Goal: Book appointment/travel/reservation

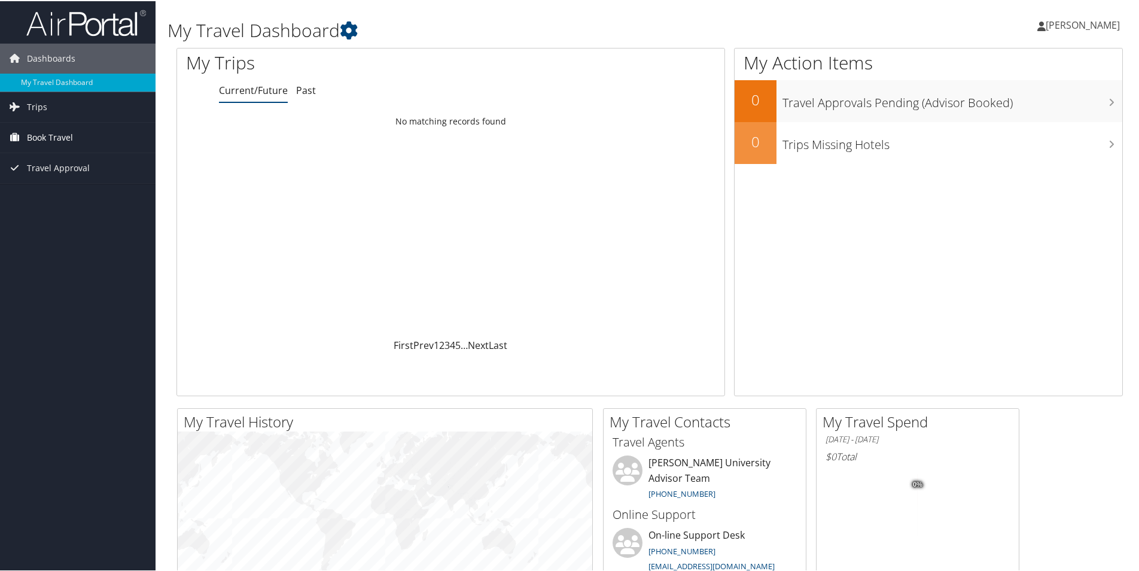
click at [85, 136] on link "Book Travel" at bounding box center [78, 136] width 156 height 30
click at [97, 162] on link "Approval Request (Beta)" at bounding box center [78, 160] width 156 height 18
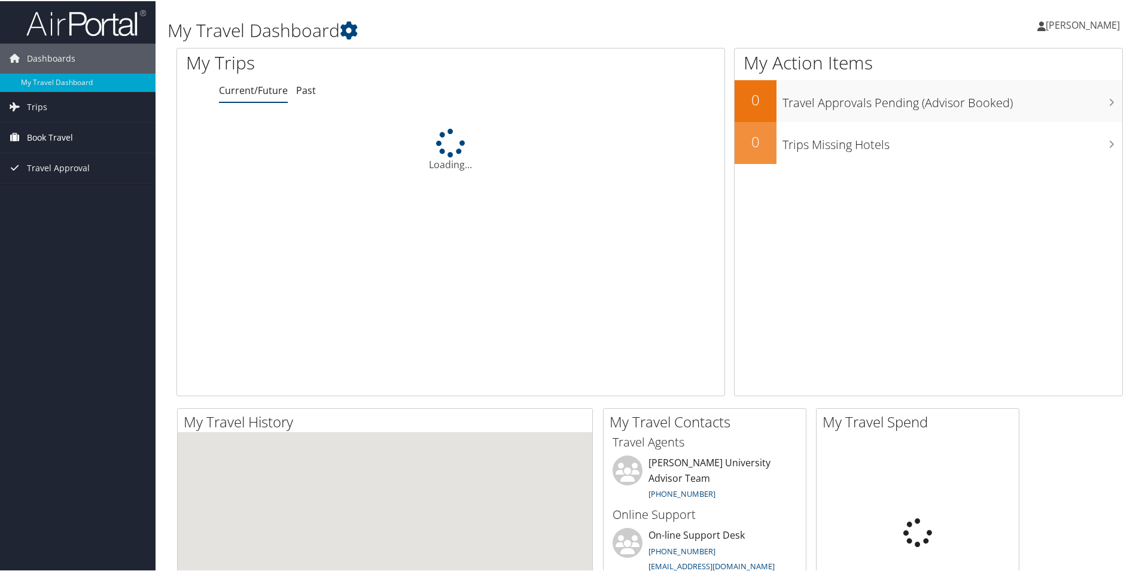
click at [56, 138] on span "Book Travel" at bounding box center [50, 136] width 46 height 30
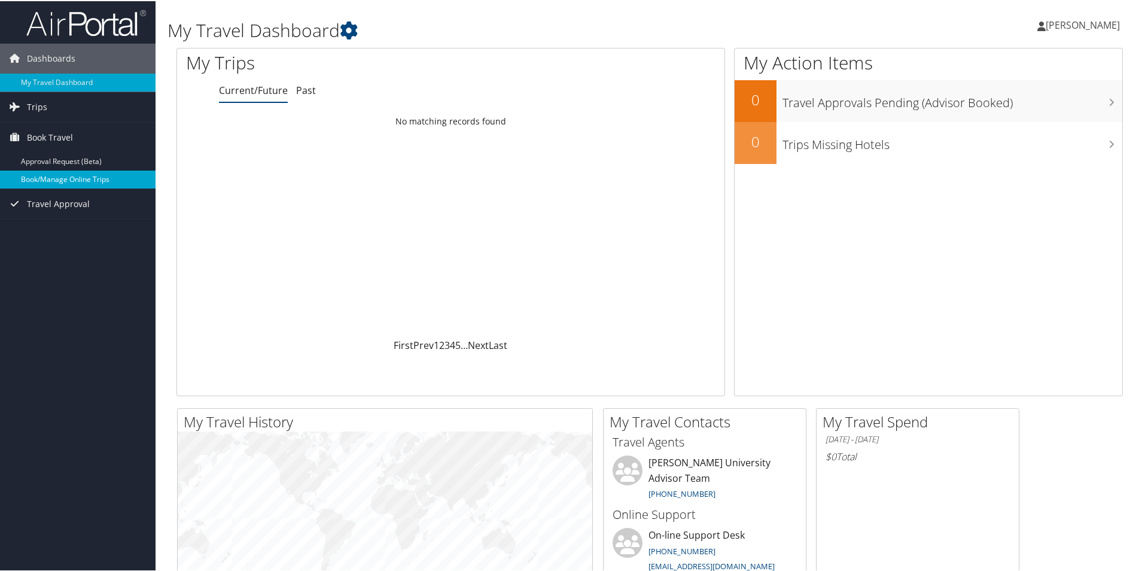
click at [66, 178] on link "Book/Manage Online Trips" at bounding box center [78, 178] width 156 height 18
